Goal: Information Seeking & Learning: Learn about a topic

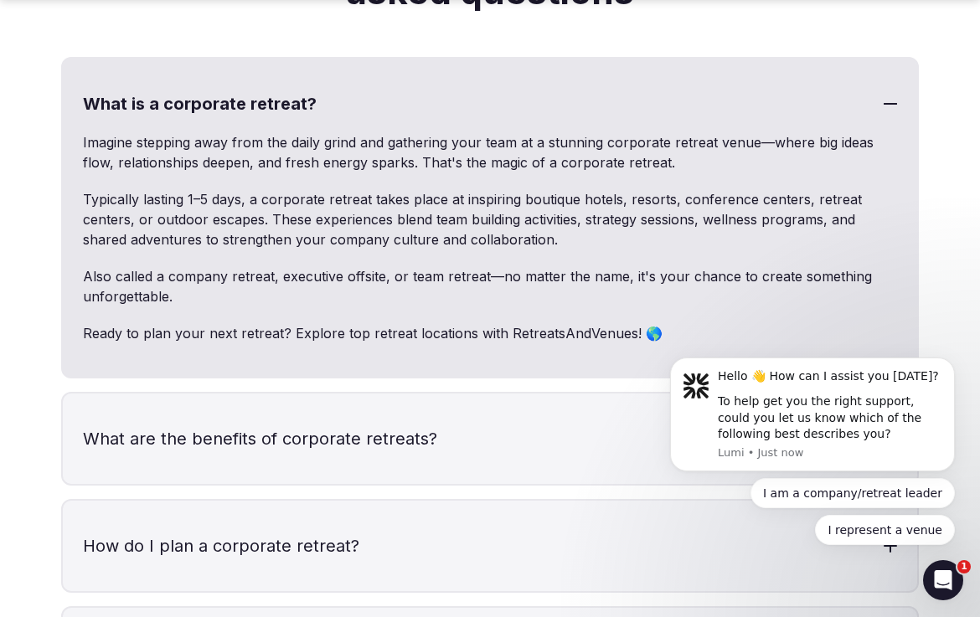
scroll to position [4966, 0]
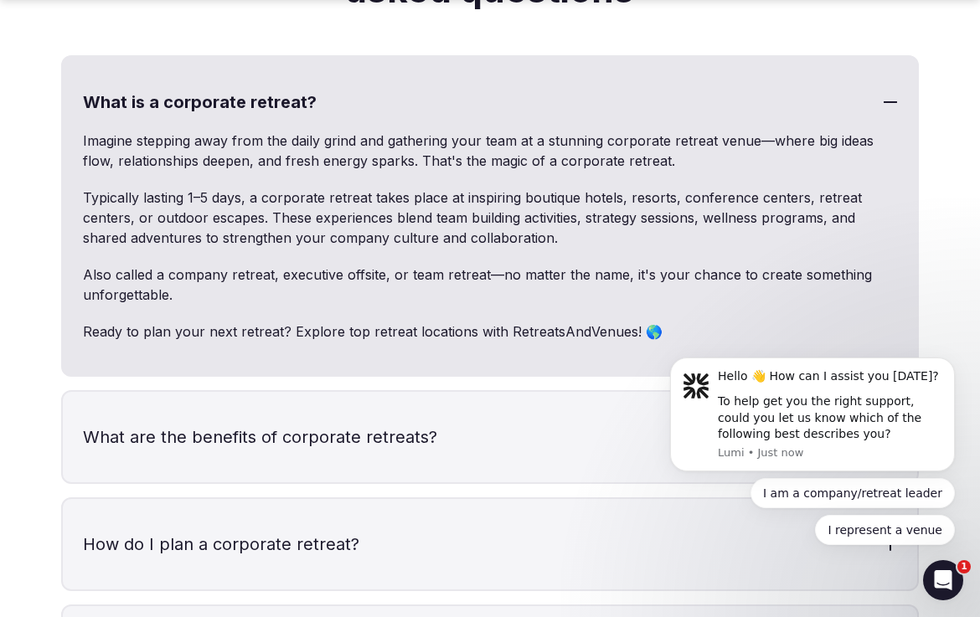
click at [468, 392] on h3 "What are the benefits of corporate retreats?" at bounding box center [490, 437] width 855 height 90
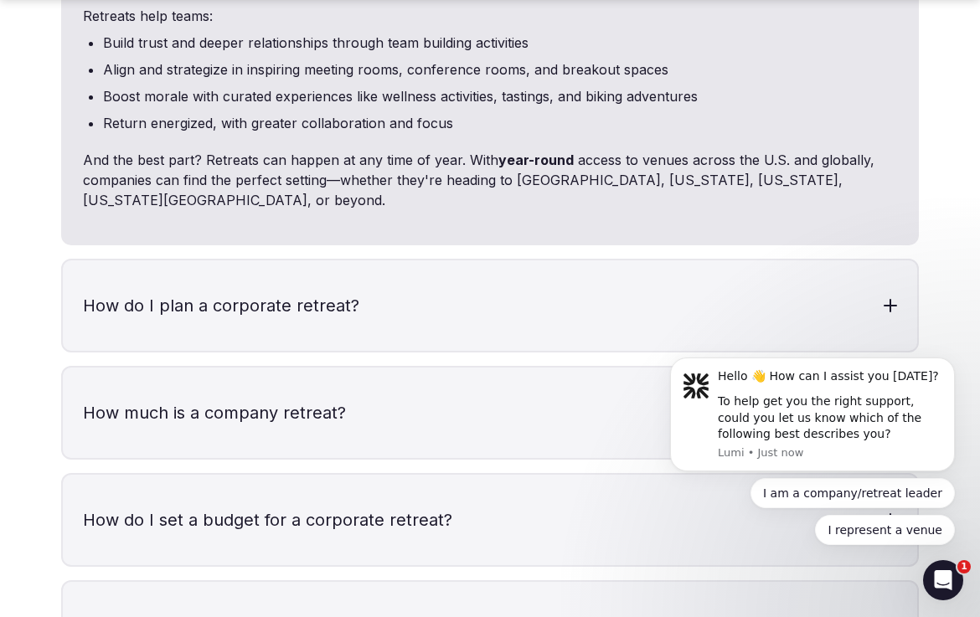
click at [399, 368] on h3 "How much is a company retreat?" at bounding box center [490, 413] width 855 height 90
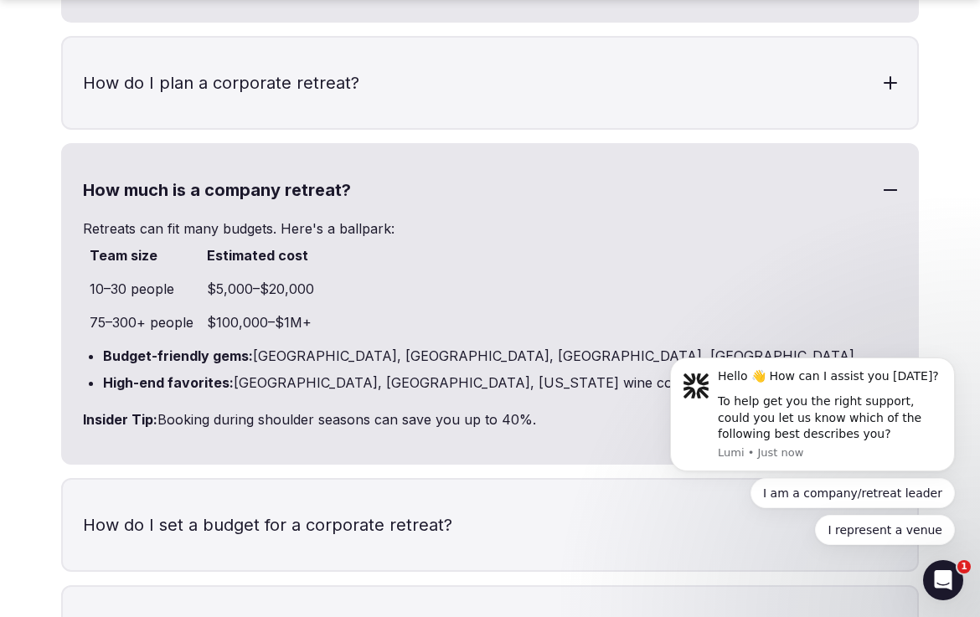
scroll to position [5739, 0]
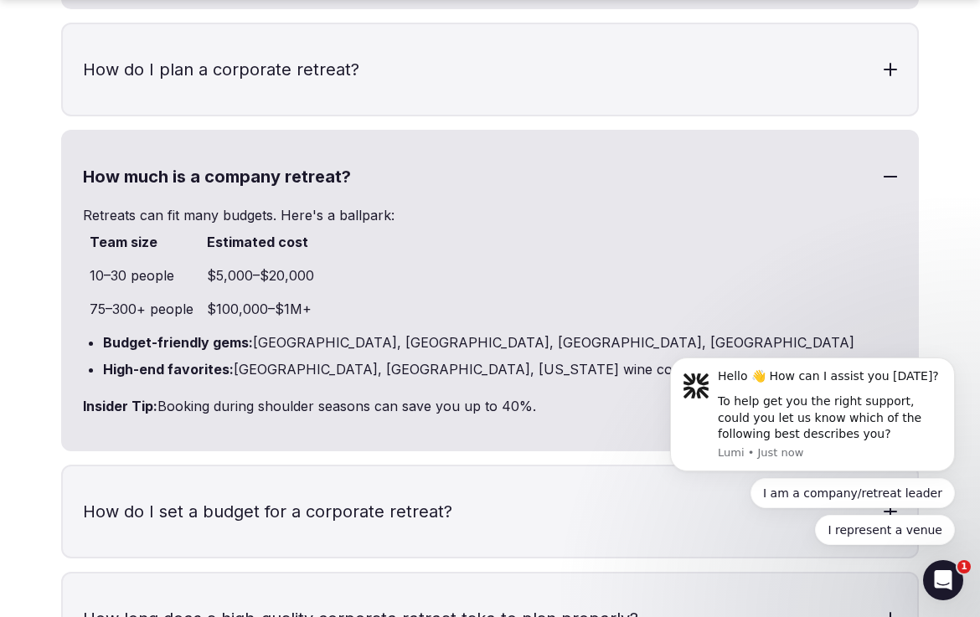
click at [361, 359] on li "High-end favorites: [GEOGRAPHIC_DATA], [GEOGRAPHIC_DATA], [US_STATE] wine count…" at bounding box center [500, 369] width 794 height 20
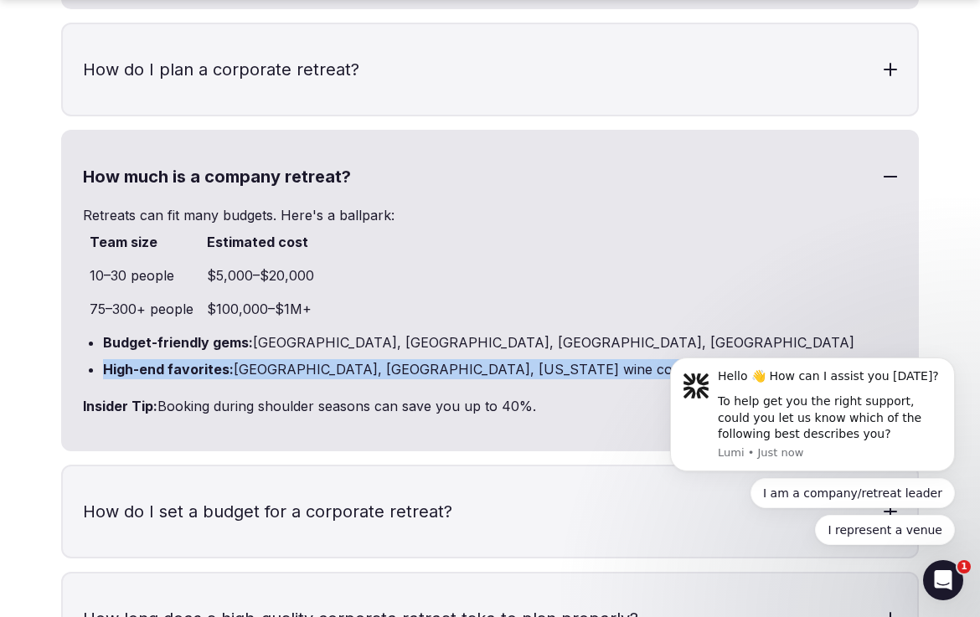
click at [361, 359] on li "High-end favorites: [GEOGRAPHIC_DATA], [GEOGRAPHIC_DATA], [US_STATE] wine count…" at bounding box center [500, 369] width 794 height 20
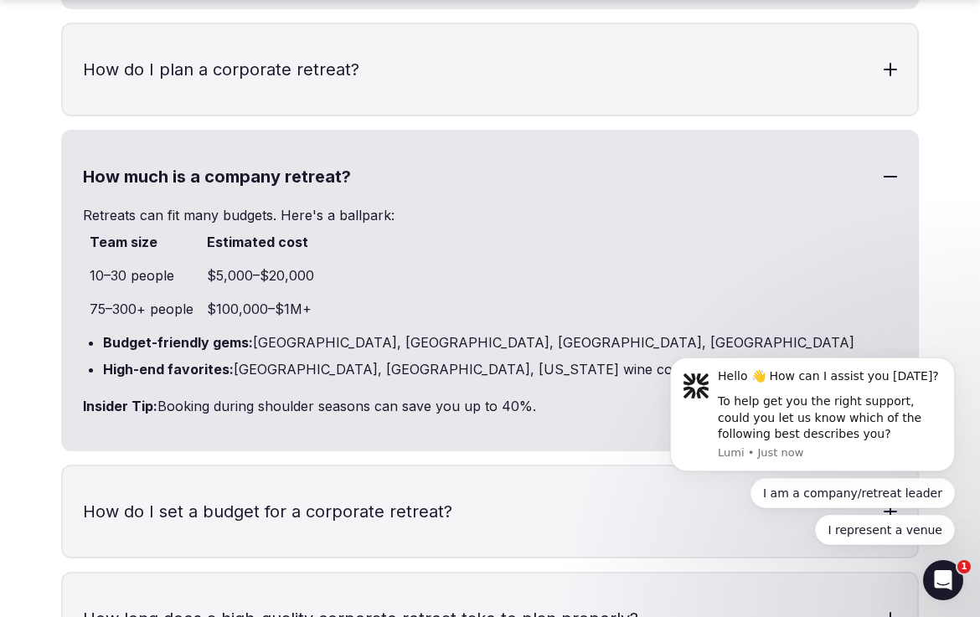
click at [341, 333] on li "Budget-friendly gems: [GEOGRAPHIC_DATA], [GEOGRAPHIC_DATA], [GEOGRAPHIC_DATA], …" at bounding box center [500, 343] width 794 height 20
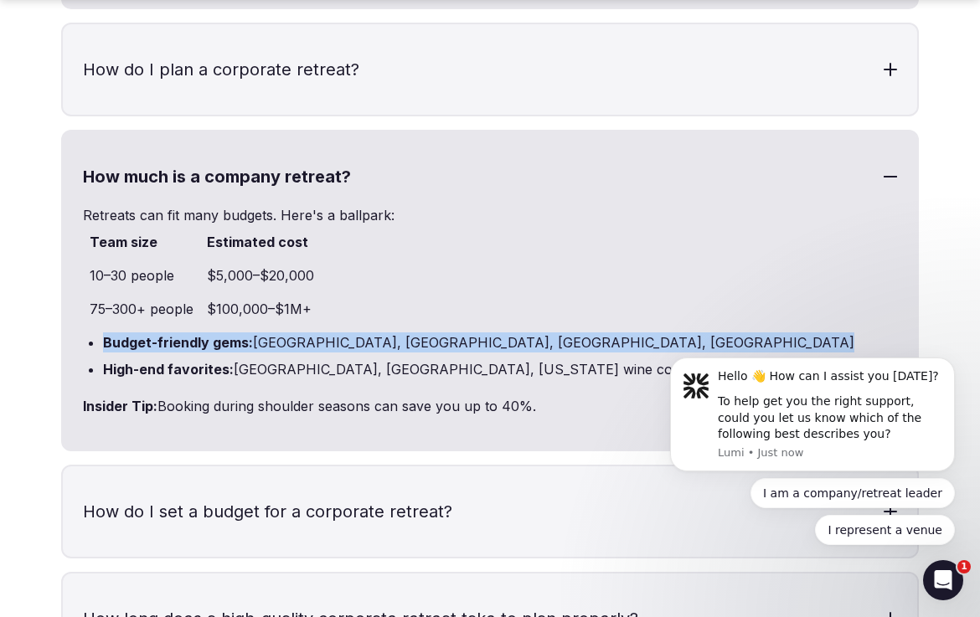
click at [341, 333] on li "Budget-friendly gems: [GEOGRAPHIC_DATA], [GEOGRAPHIC_DATA], [GEOGRAPHIC_DATA], …" at bounding box center [500, 343] width 794 height 20
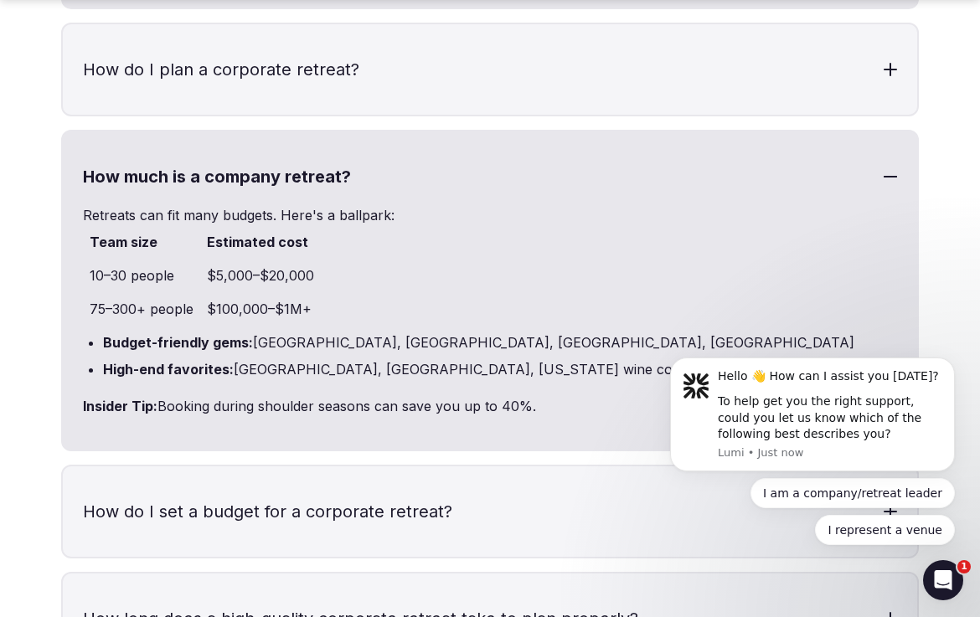
click at [342, 359] on li "High-end favorites: [GEOGRAPHIC_DATA], [GEOGRAPHIC_DATA], [US_STATE] wine count…" at bounding box center [500, 369] width 794 height 20
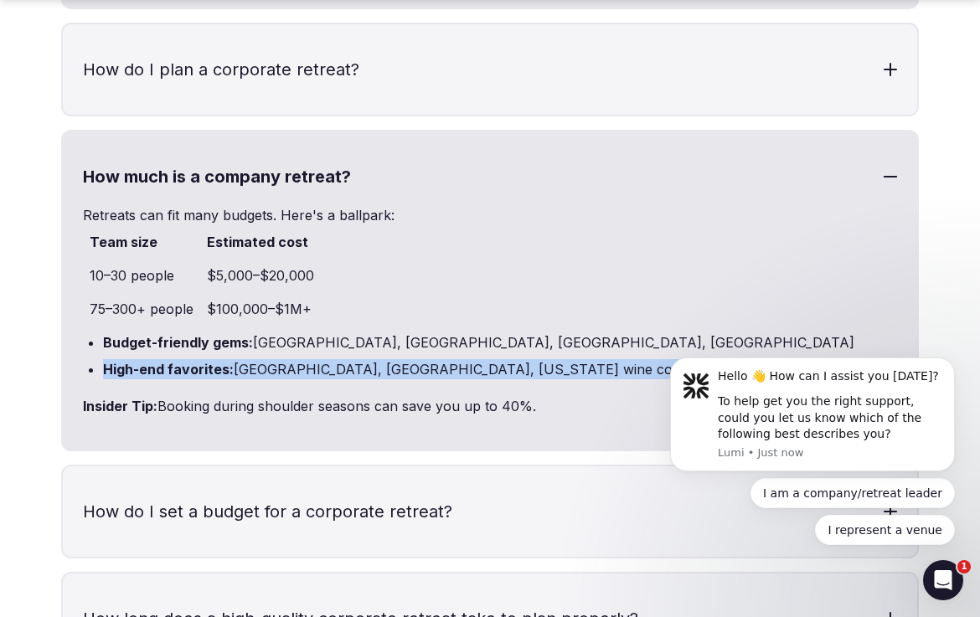
click at [342, 359] on li "High-end favorites: [GEOGRAPHIC_DATA], [GEOGRAPHIC_DATA], [US_STATE] wine count…" at bounding box center [500, 369] width 794 height 20
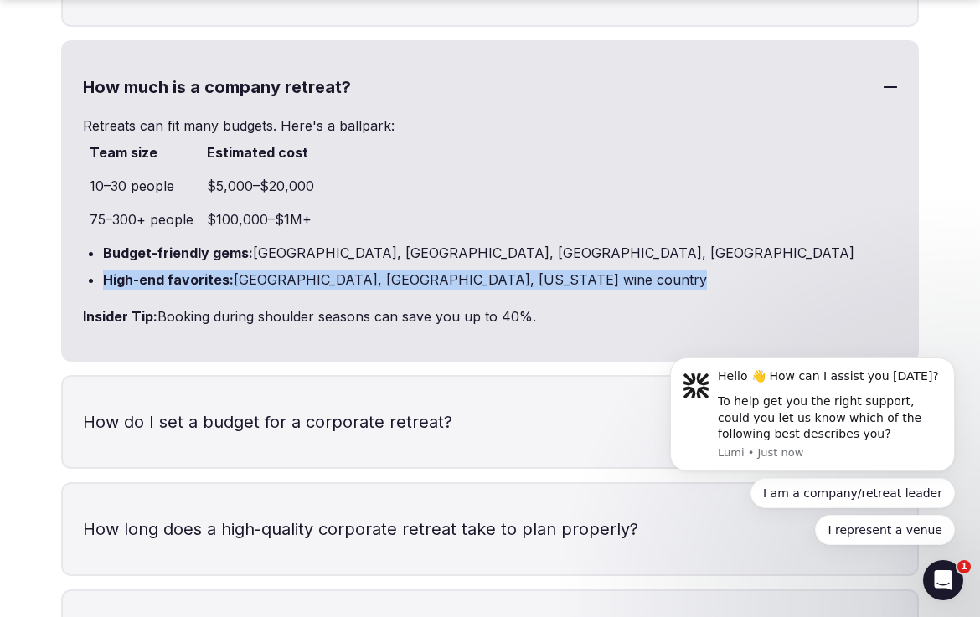
scroll to position [5836, 0]
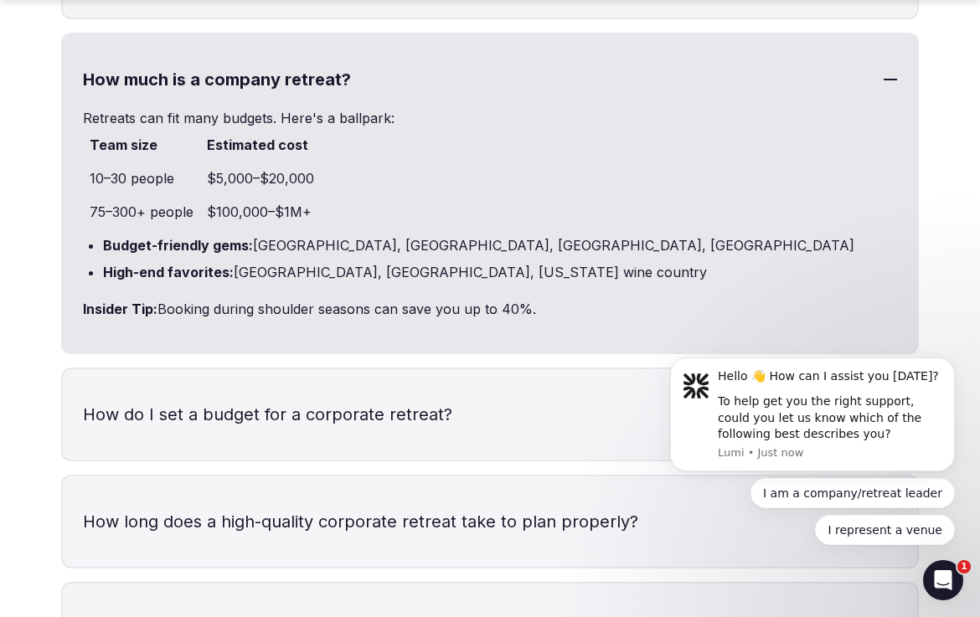
click at [334, 369] on h3 "How do I set a budget for a corporate retreat?" at bounding box center [490, 414] width 855 height 90
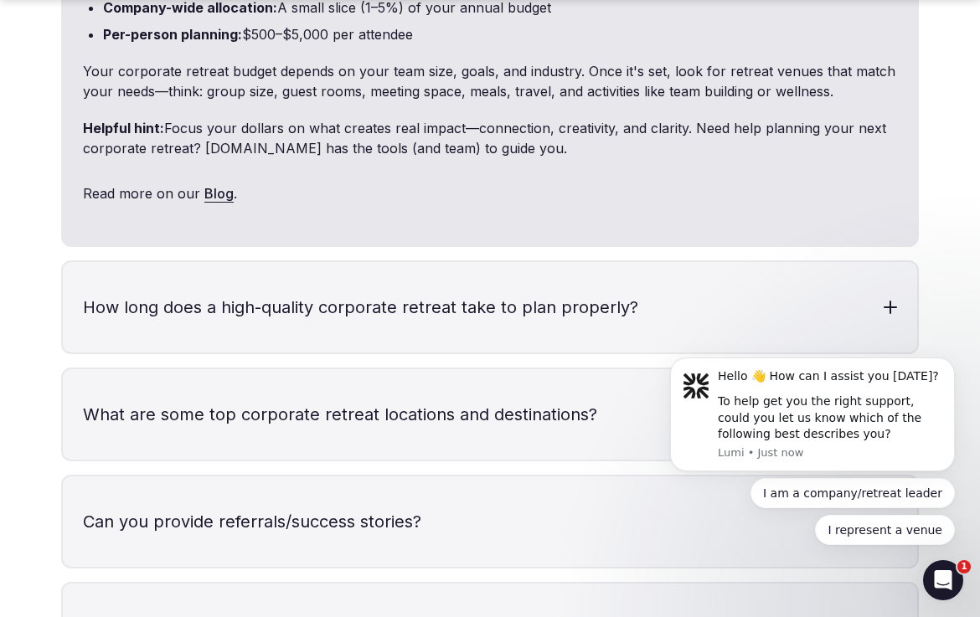
scroll to position [6322, 0]
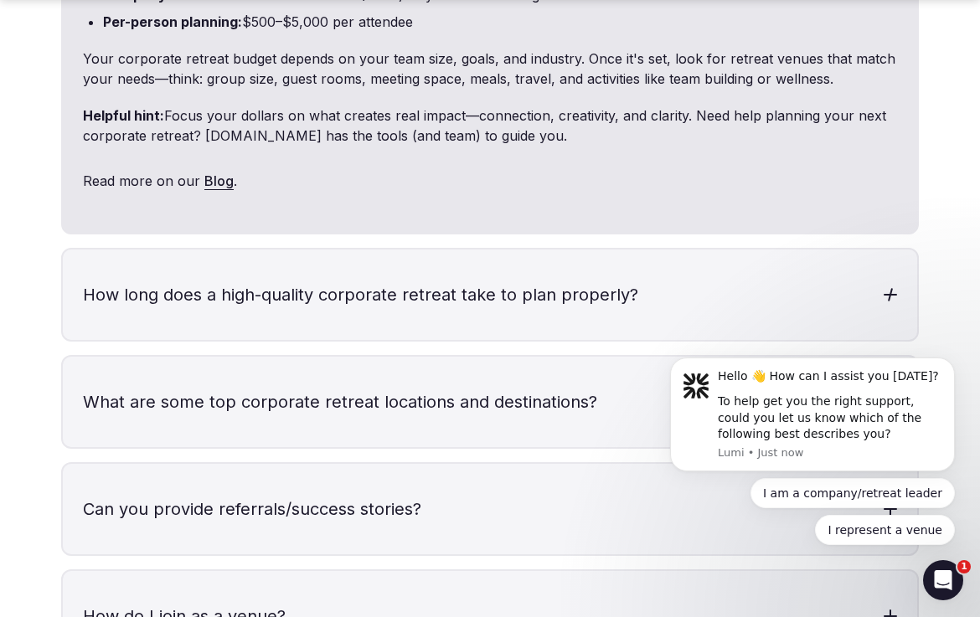
click at [289, 250] on h3 "How long does a high-quality corporate retreat take to plan properly?" at bounding box center [490, 295] width 855 height 90
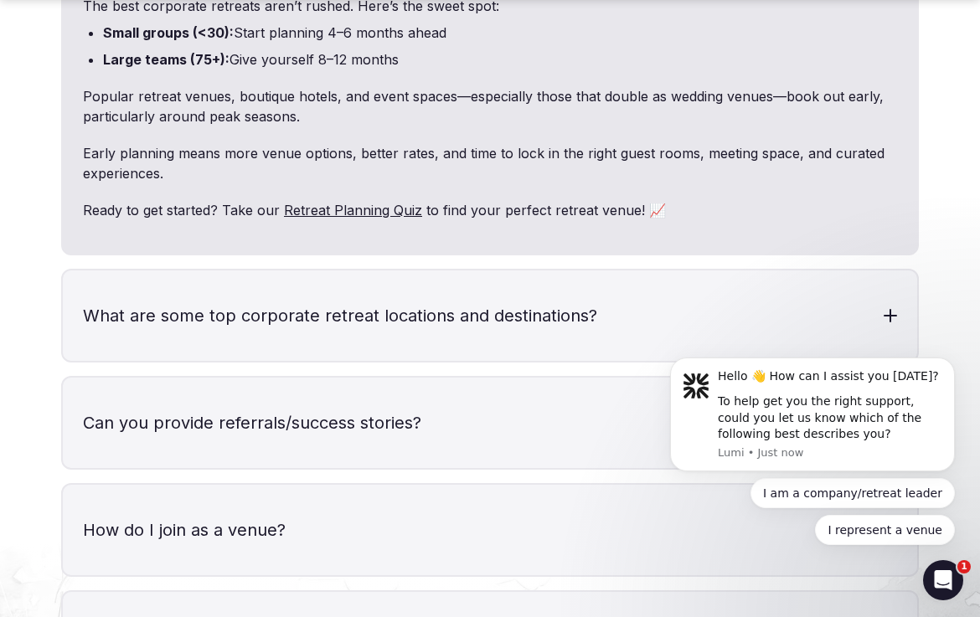
scroll to position [6646, 0]
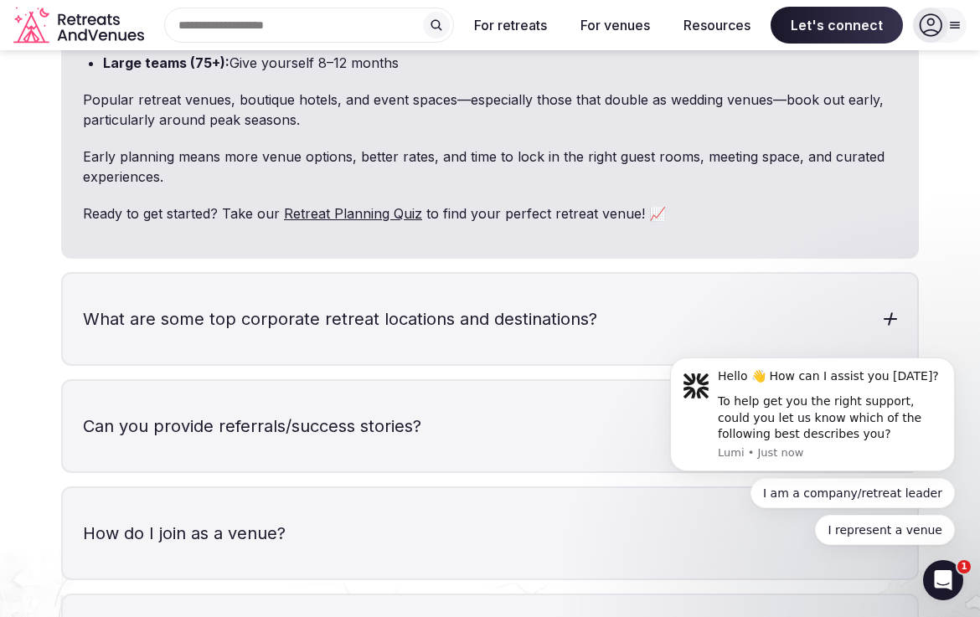
click at [281, 274] on h3 "What are some top corporate retreat locations and destinations?" at bounding box center [490, 319] width 855 height 90
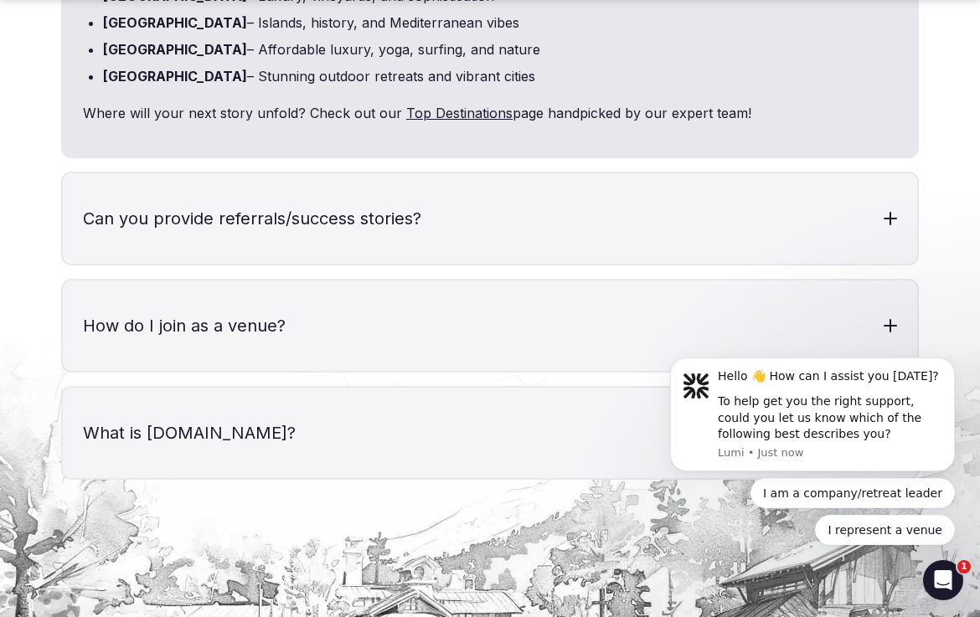
scroll to position [7185, 0]
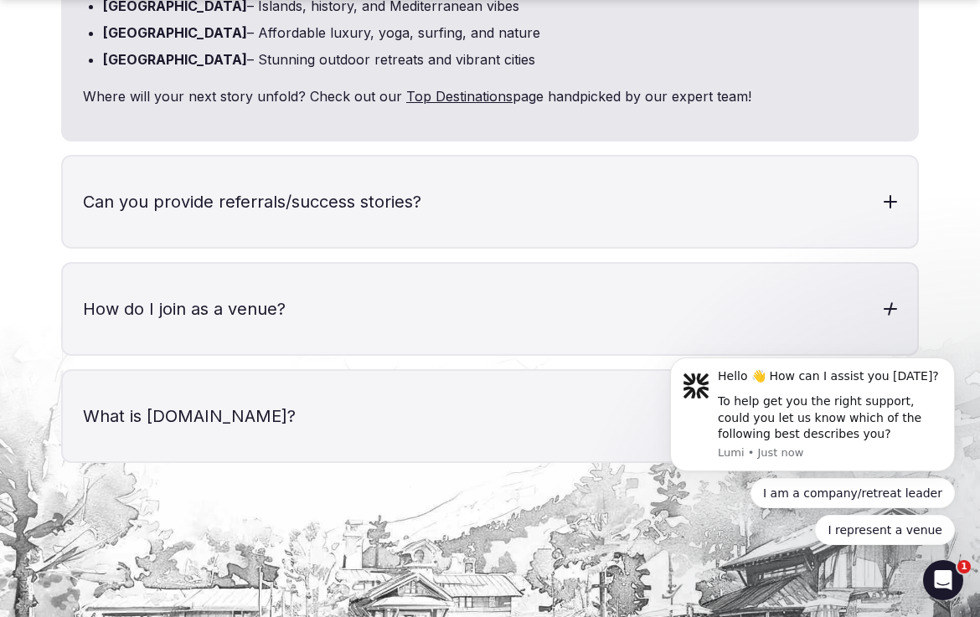
click at [168, 264] on h3 "How do I join as a venue?" at bounding box center [490, 309] width 855 height 90
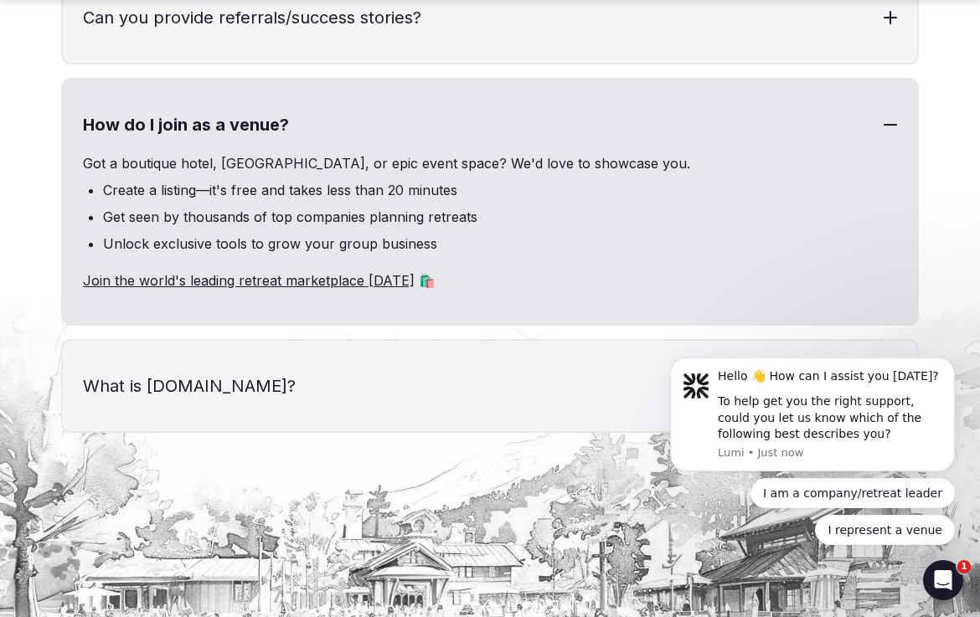
click at [163, 341] on h3 "What is [DOMAIN_NAME]?" at bounding box center [490, 386] width 855 height 90
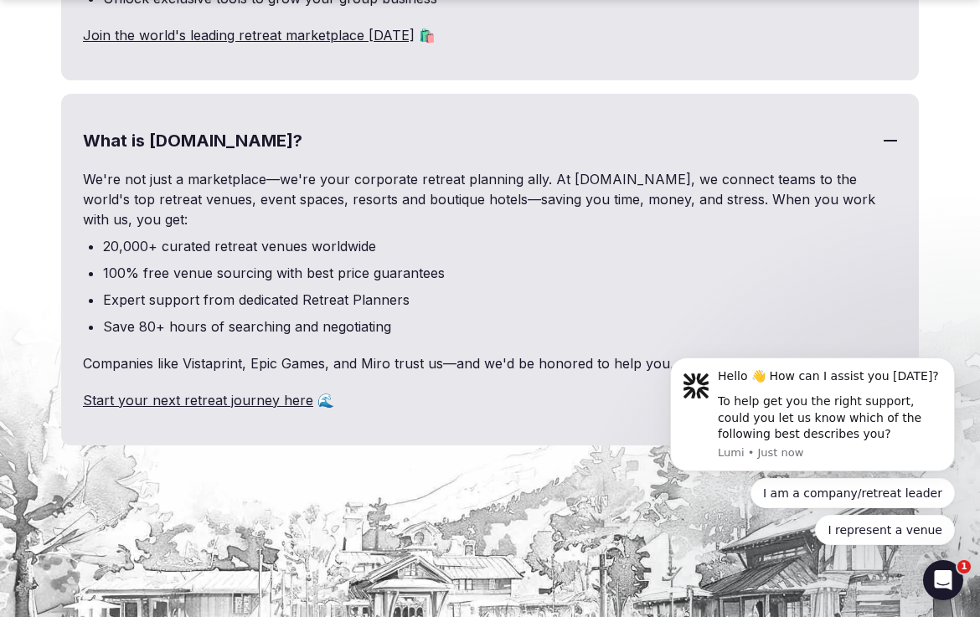
scroll to position [7656, 0]
